Goal: Information Seeking & Learning: Learn about a topic

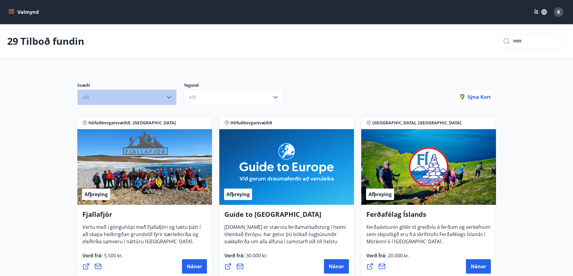
click at [170, 97] on icon "button" at bounding box center [168, 97] width 7 height 7
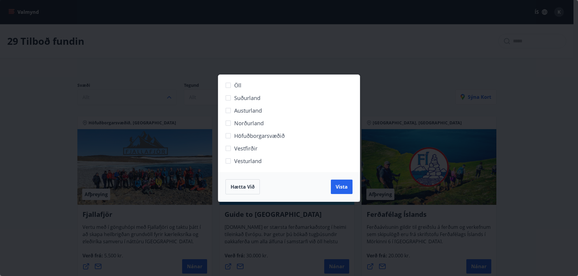
click at [247, 163] on span "Vesturland" at bounding box center [247, 161] width 27 height 8
click at [341, 189] on span "Vista" at bounding box center [341, 187] width 12 height 7
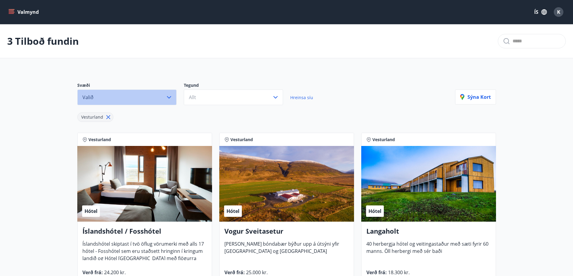
click at [168, 99] on icon "button" at bounding box center [168, 97] width 7 height 7
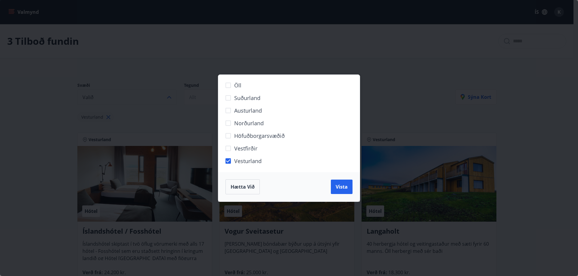
click at [146, 107] on div "Öll Suðurland [GEOGRAPHIC_DATA] Norðurland Höfuðborgarsvæðið [GEOGRAPHIC_DATA] …" at bounding box center [289, 138] width 578 height 276
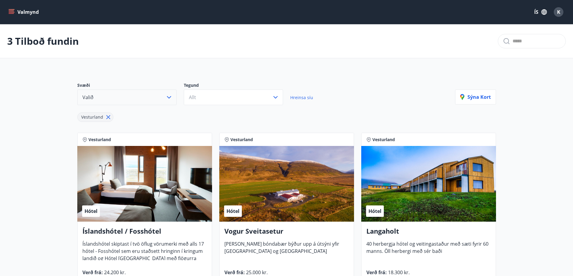
click at [106, 117] on icon at bounding box center [108, 118] width 4 height 4
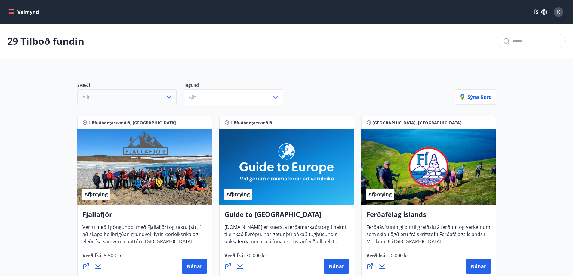
click at [20, 13] on button "Valmynd" at bounding box center [24, 12] width 34 height 11
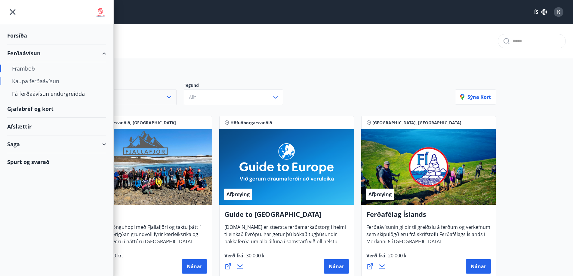
click at [49, 80] on div "Kaupa ferðaávísun" at bounding box center [56, 81] width 89 height 13
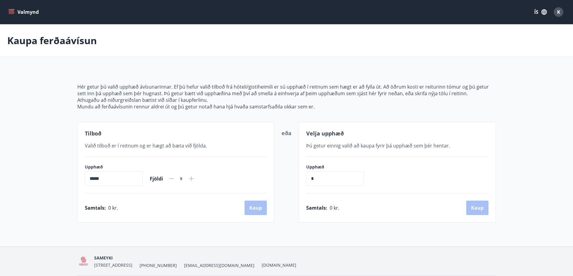
scroll to position [21, 0]
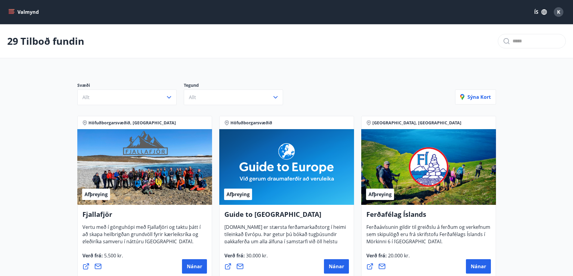
click at [27, 14] on button "Valmynd" at bounding box center [24, 12] width 34 height 11
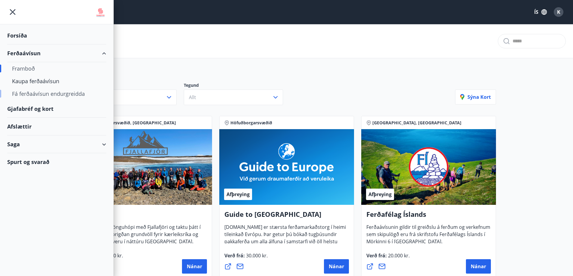
click at [47, 94] on div "Fá ferðaávísun endurgreidda" at bounding box center [56, 94] width 89 height 13
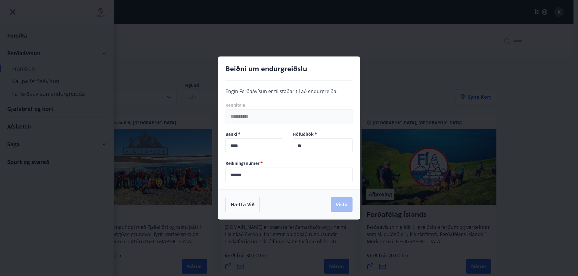
click at [395, 34] on div "**********" at bounding box center [289, 138] width 578 height 276
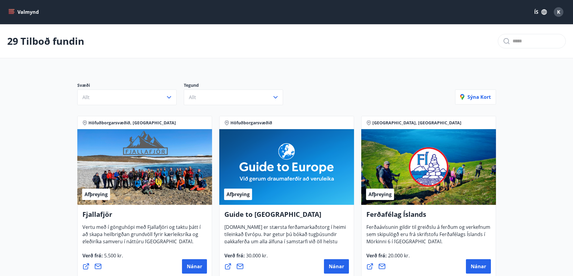
click at [11, 11] on icon "menu" at bounding box center [11, 11] width 5 height 1
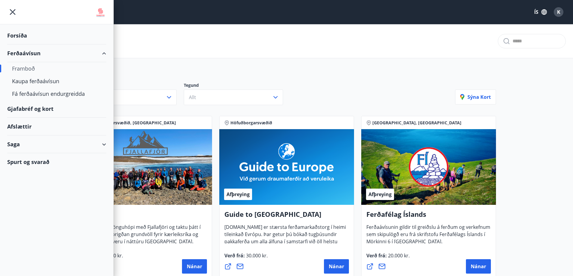
click at [103, 145] on div "Saga" at bounding box center [56, 145] width 99 height 18
click at [23, 185] on div "Inneign" at bounding box center [56, 185] width 89 height 13
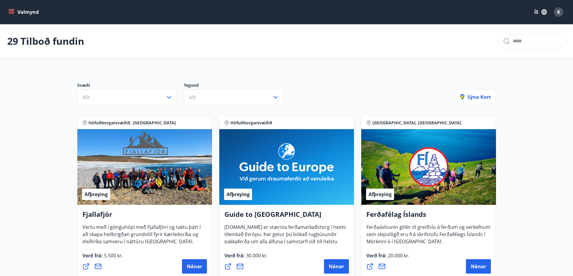
click at [12, 13] on icon "menu" at bounding box center [11, 12] width 6 height 6
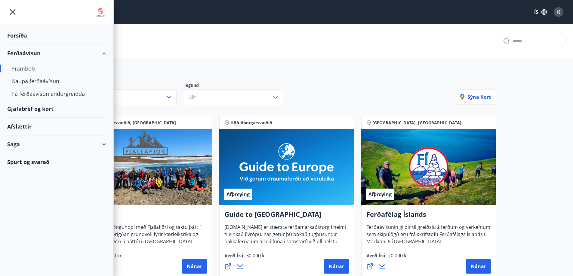
click at [17, 34] on div "Forsíða" at bounding box center [56, 36] width 99 height 18
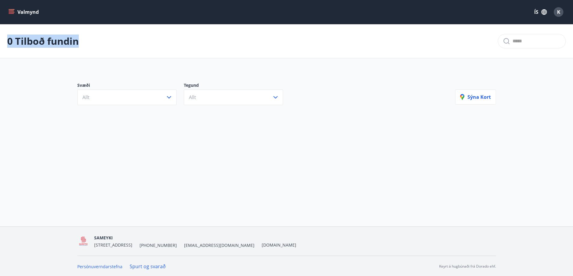
click at [10, 12] on icon "menu" at bounding box center [11, 12] width 6 height 6
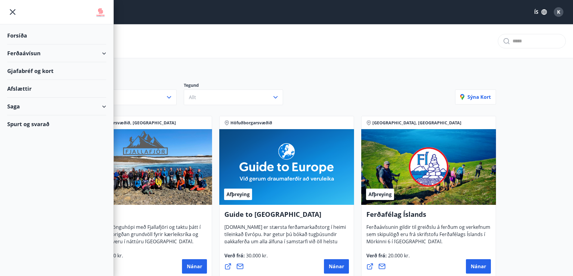
click at [22, 78] on div "Gjafabréf og kort" at bounding box center [56, 71] width 99 height 18
click at [456, 71] on div "Svæði Allt Tegund Allt [PERSON_NAME]" at bounding box center [286, 91] width 433 height 42
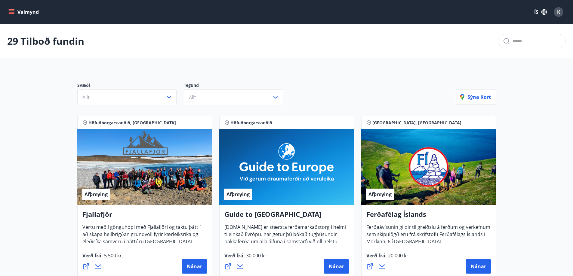
click at [13, 12] on icon "menu" at bounding box center [11, 12] width 6 height 6
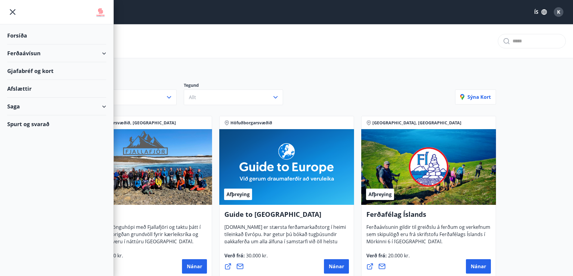
click at [17, 91] on div "Afslættir" at bounding box center [56, 89] width 99 height 18
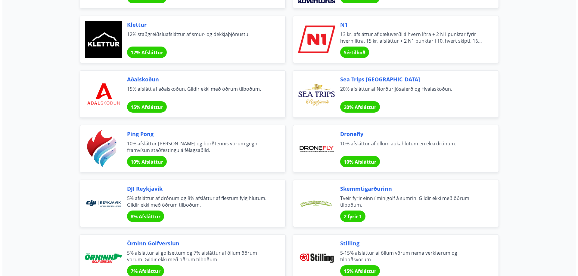
scroll to position [1155, 0]
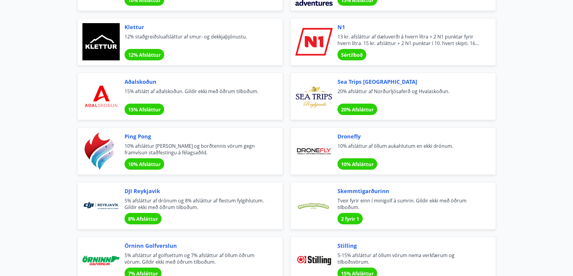
click at [427, 52] on div "N1 13 kr. afsláttur af dæluverði á hvern lítra + 2 N1 punktar fyrir hvern lítra…" at bounding box center [410, 41] width 144 height 37
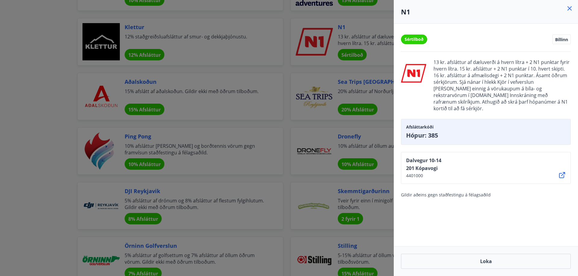
click at [245, 24] on div at bounding box center [289, 138] width 578 height 276
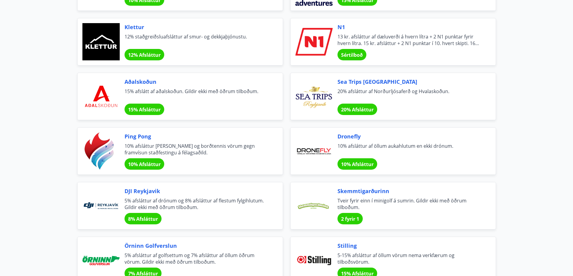
click at [405, 46] on span "13 kr. afsláttur af dæluverði á hvern lítra + 2 N1 punktar fyrir hvern lítra. 1…" at bounding box center [410, 39] width 144 height 13
